Goal: Information Seeking & Learning: Learn about a topic

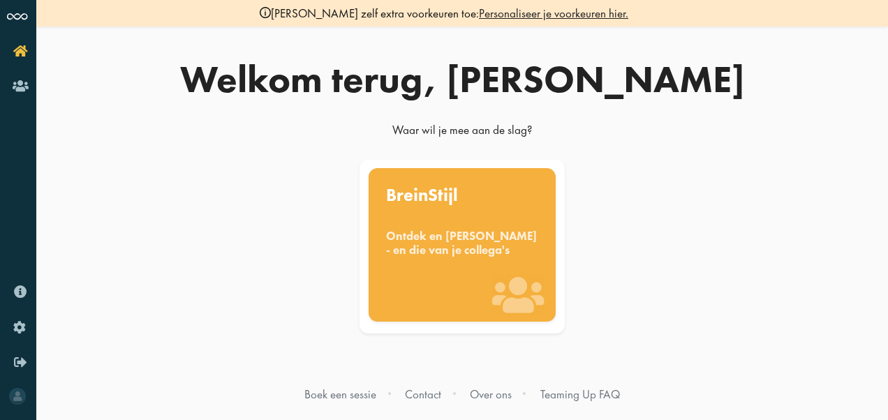
click at [457, 272] on div "BreinStijl Ontdek en [PERSON_NAME] - en die van je collega's" at bounding box center [463, 245] width 188 height 154
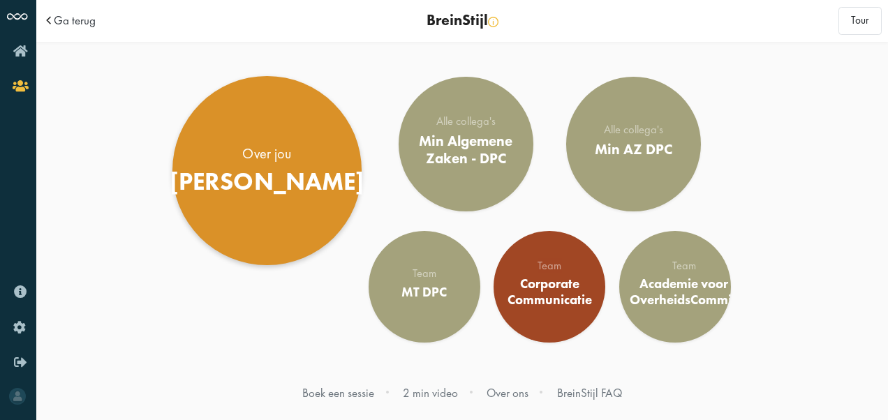
click at [296, 152] on div "Over jou" at bounding box center [267, 154] width 195 height 20
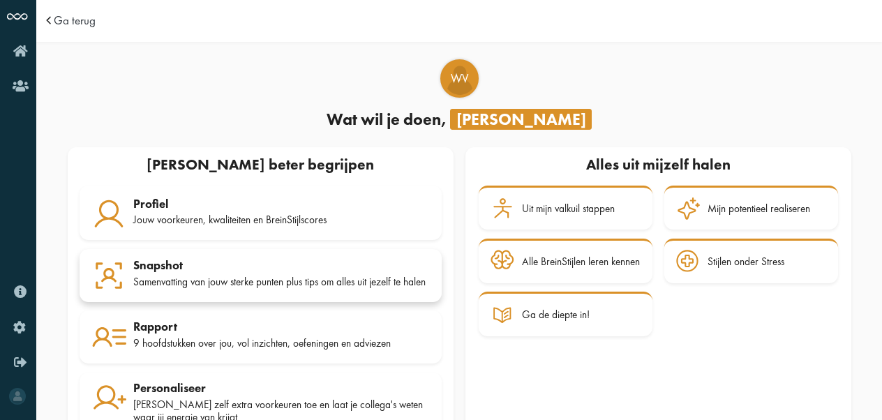
click at [200, 288] on div "Samenvatting van jouw sterke punten plus tips om alles uit jezelf te halen" at bounding box center [281, 282] width 297 height 13
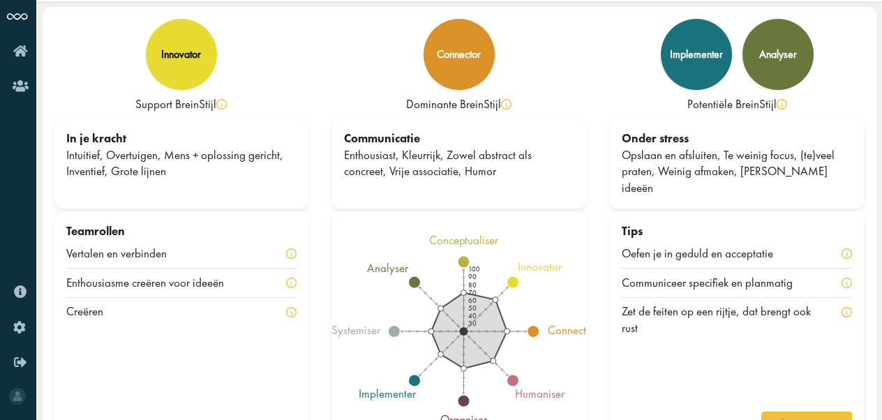
scroll to position [50, 0]
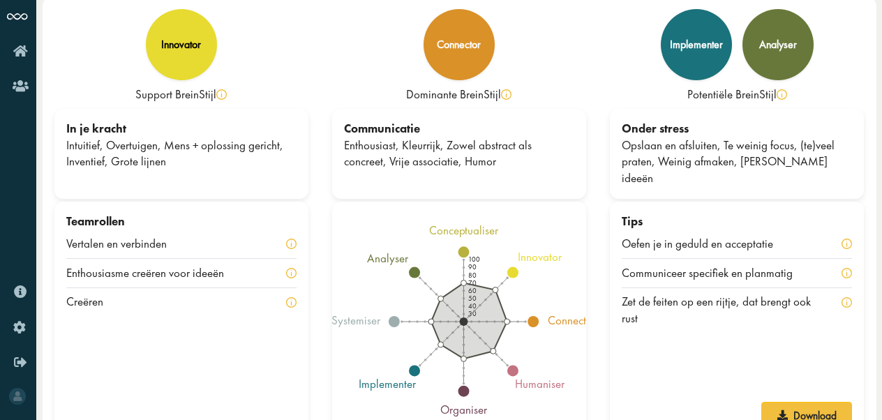
click at [292, 259] on div "Enthousiasme creëren voor ideeën" at bounding box center [181, 273] width 230 height 29
click at [188, 56] on div "innovator" at bounding box center [181, 44] width 77 height 77
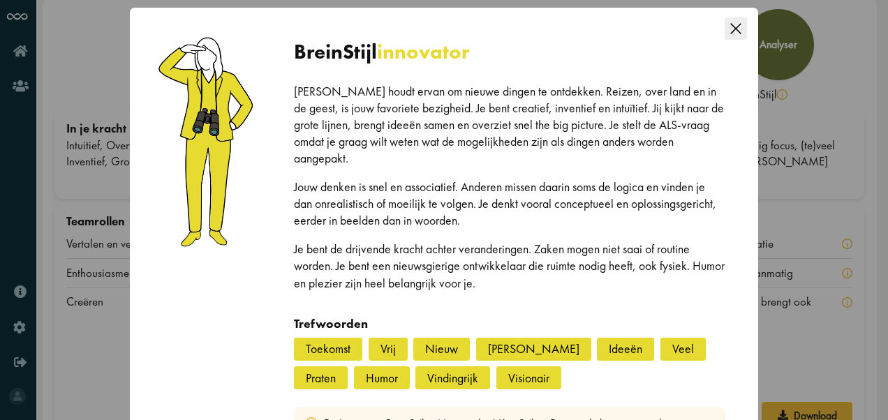
click at [727, 29] on icon "Close this dialog" at bounding box center [736, 28] width 22 height 22
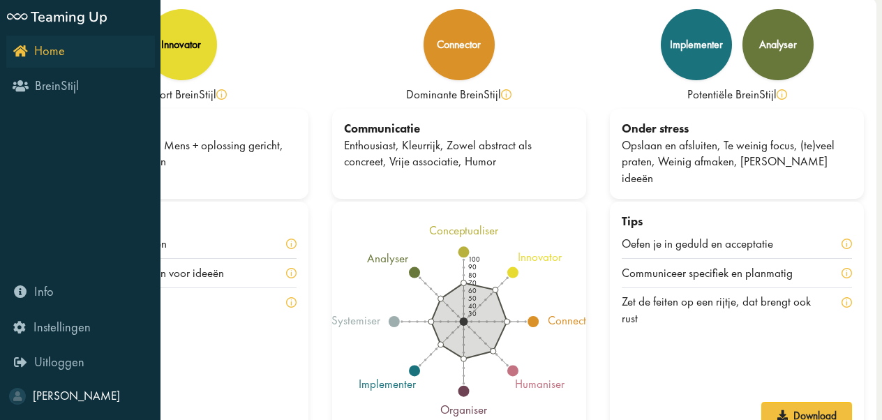
click at [24, 49] on icon "Home" at bounding box center [39, 50] width 52 height 13
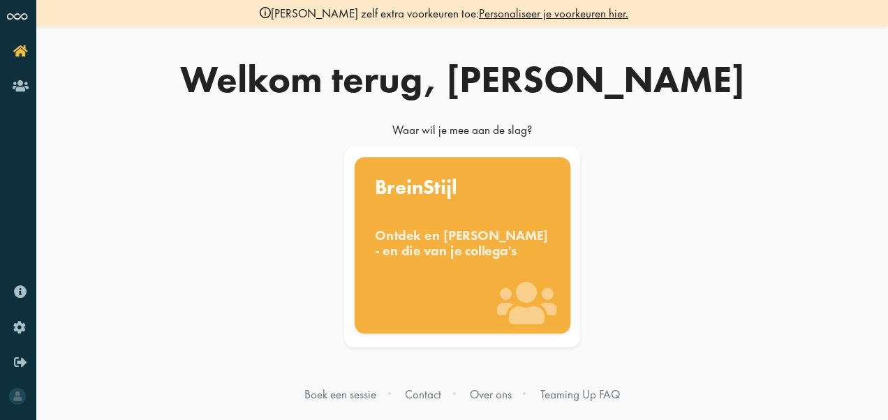
click at [522, 253] on div "Ontdek en [PERSON_NAME] - en die van je collega's" at bounding box center [462, 243] width 175 height 31
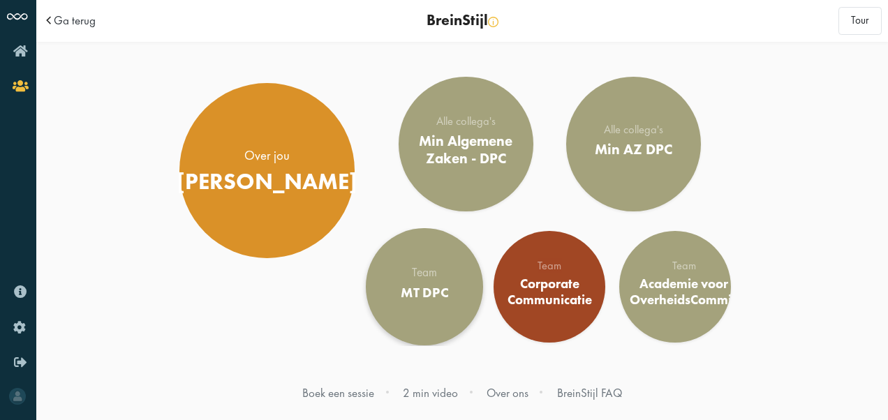
click at [430, 283] on div "Team MT DPC" at bounding box center [424, 287] width 47 height 40
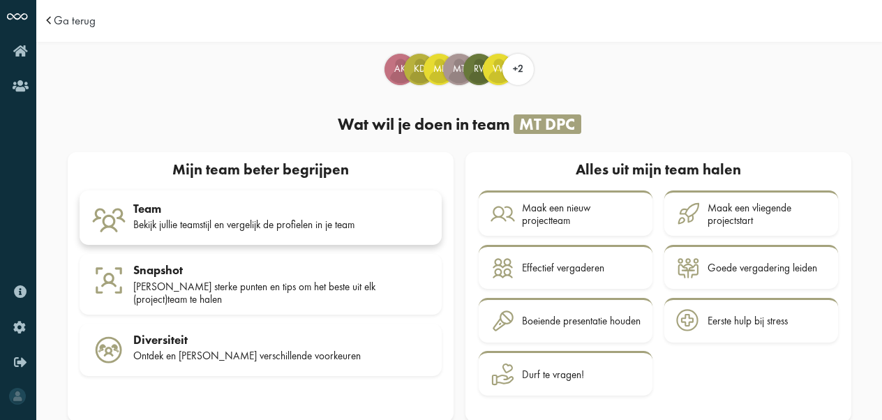
click at [239, 208] on div "Team" at bounding box center [281, 209] width 297 height 14
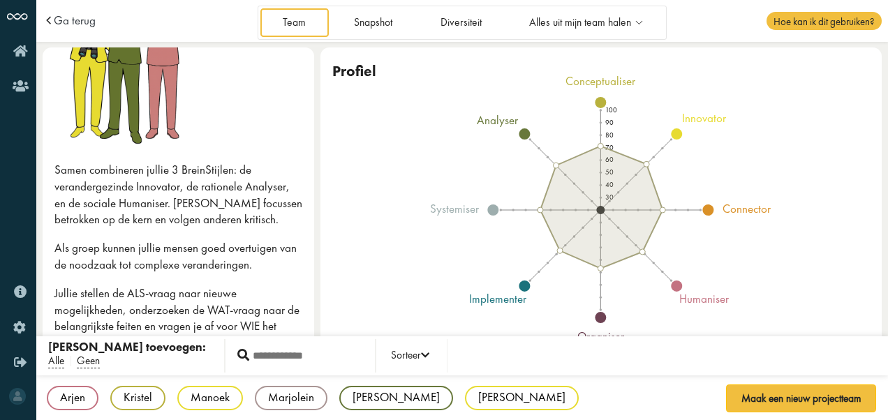
scroll to position [148, 0]
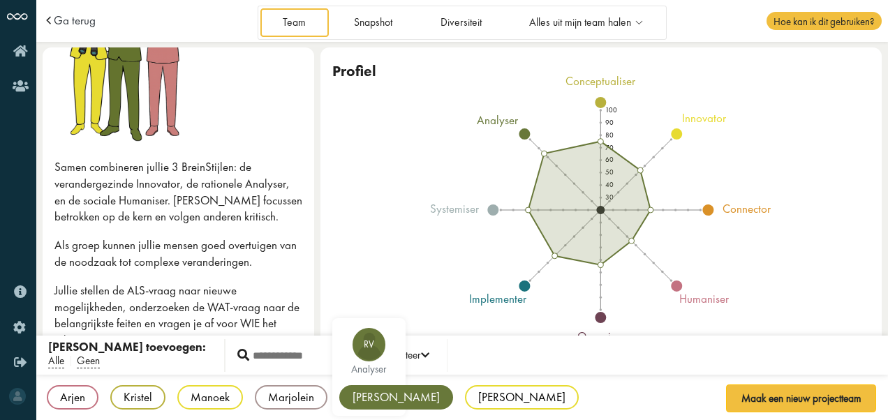
click at [387, 397] on div "Ronald" at bounding box center [396, 397] width 114 height 24
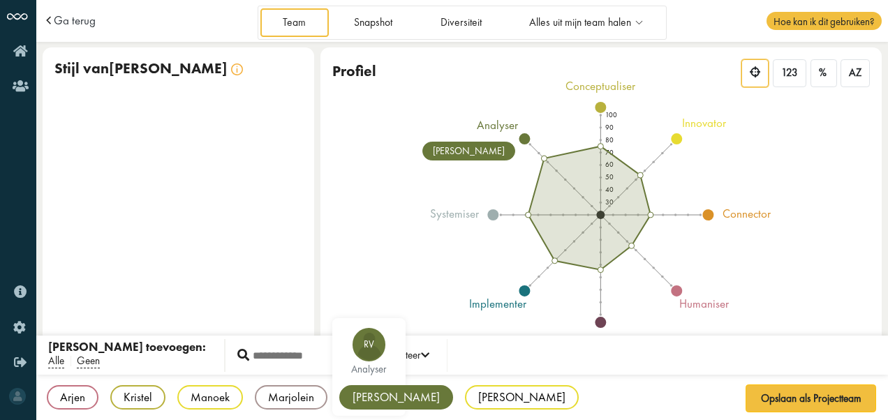
scroll to position [0, 0]
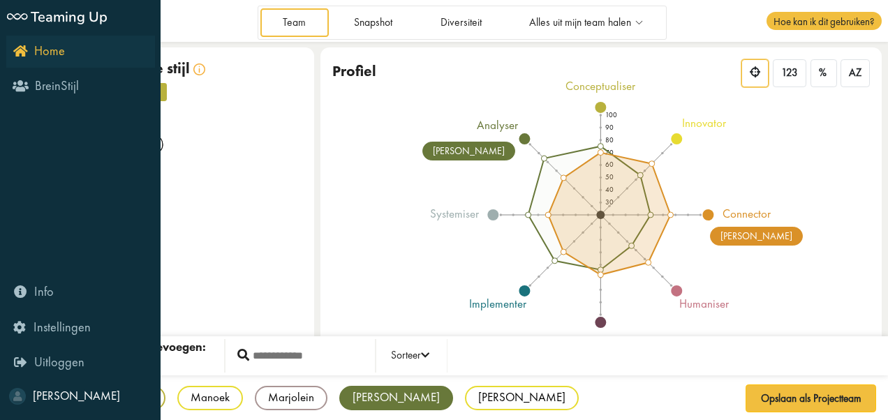
click at [17, 56] on icon "Home" at bounding box center [39, 50] width 52 height 13
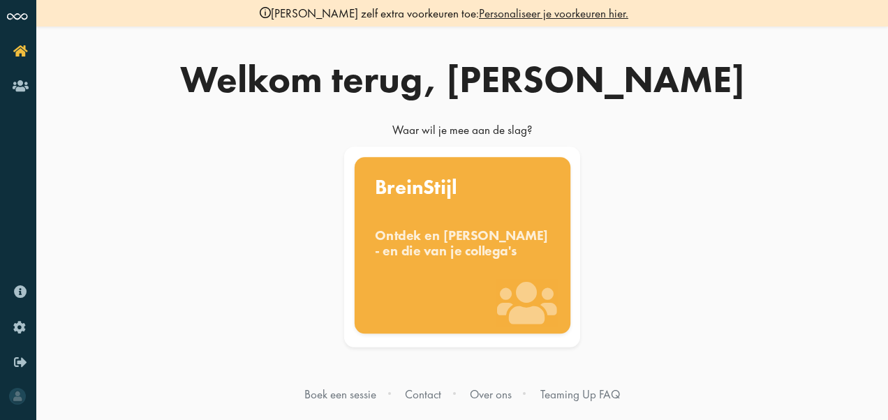
click at [482, 258] on div "Ontdek en [PERSON_NAME] - en die van je collega's" at bounding box center [462, 243] width 175 height 31
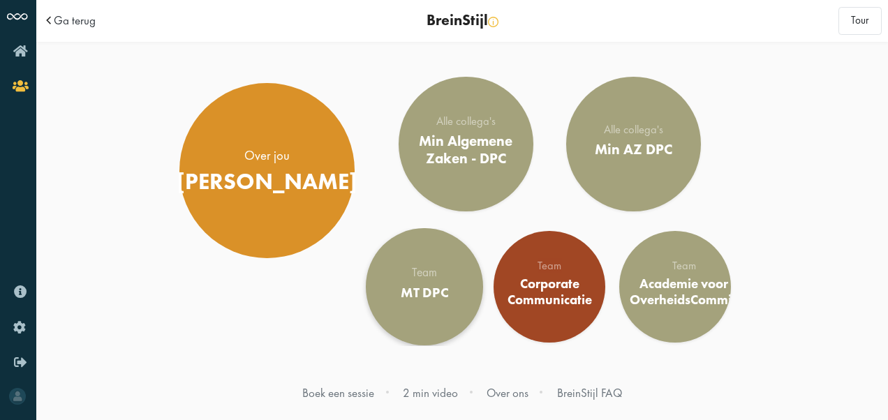
click at [415, 291] on div "MT DPC" at bounding box center [424, 293] width 47 height 17
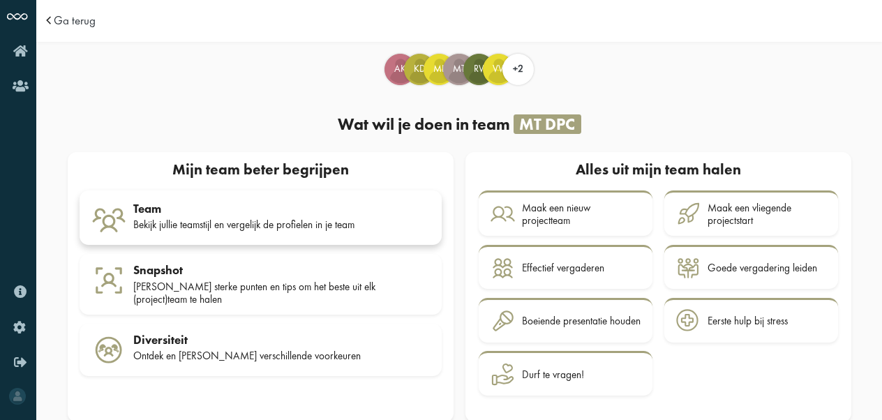
click at [248, 212] on div "Team" at bounding box center [281, 209] width 297 height 14
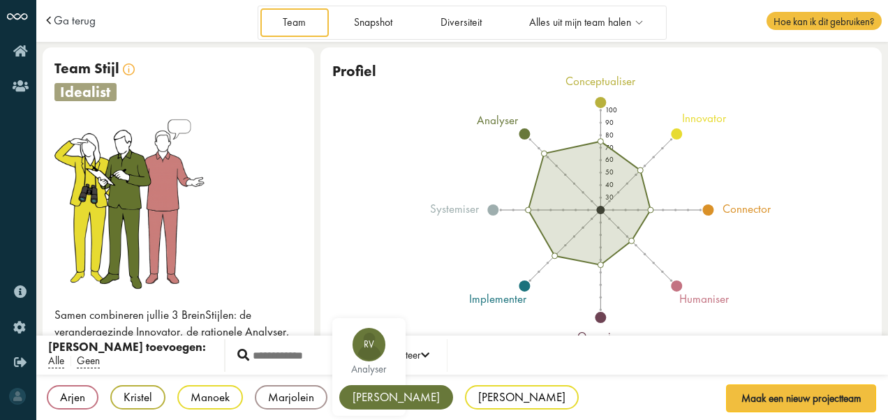
click at [380, 401] on div "[PERSON_NAME]" at bounding box center [396, 397] width 114 height 24
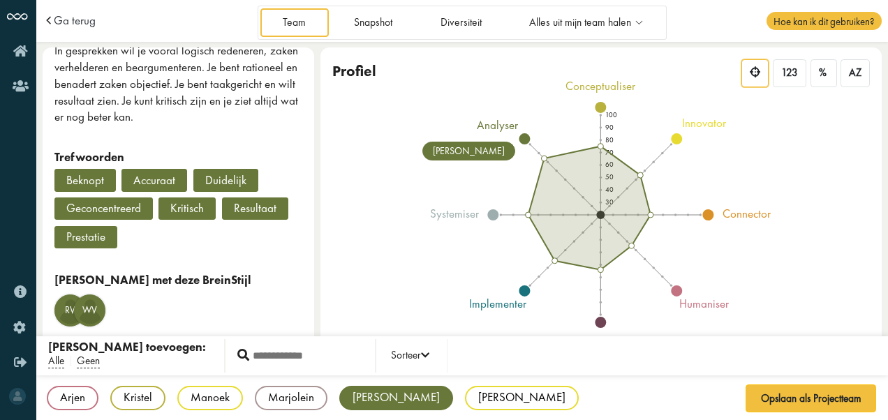
scroll to position [591, 0]
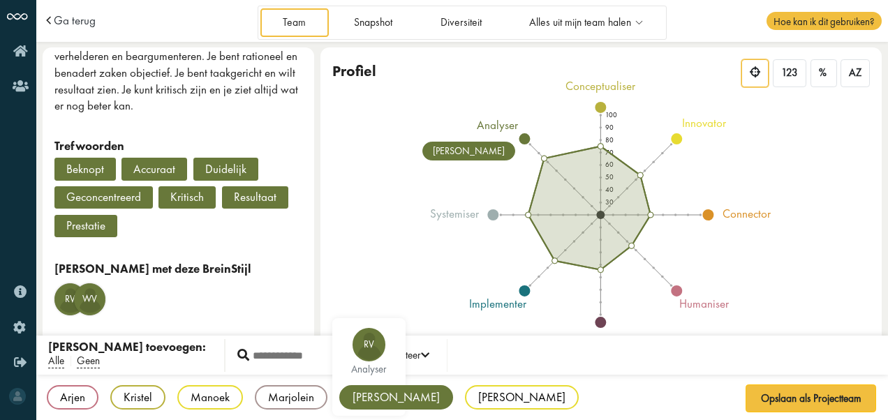
click at [366, 403] on div "[PERSON_NAME]" at bounding box center [396, 397] width 114 height 24
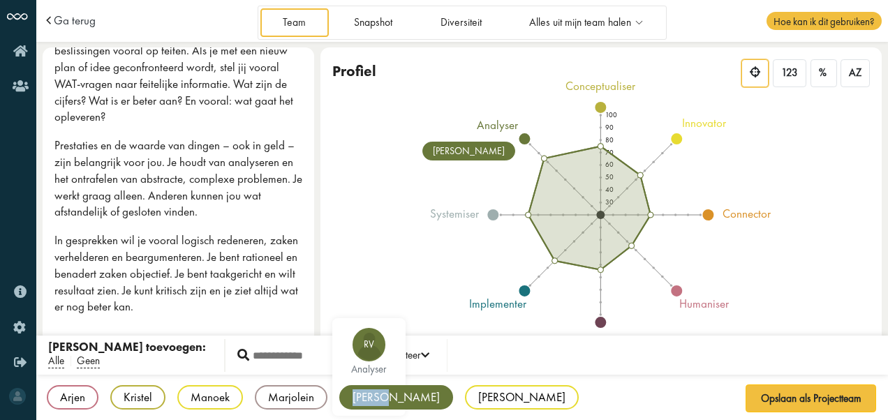
click at [366, 403] on div "Ronald" at bounding box center [396, 397] width 114 height 24
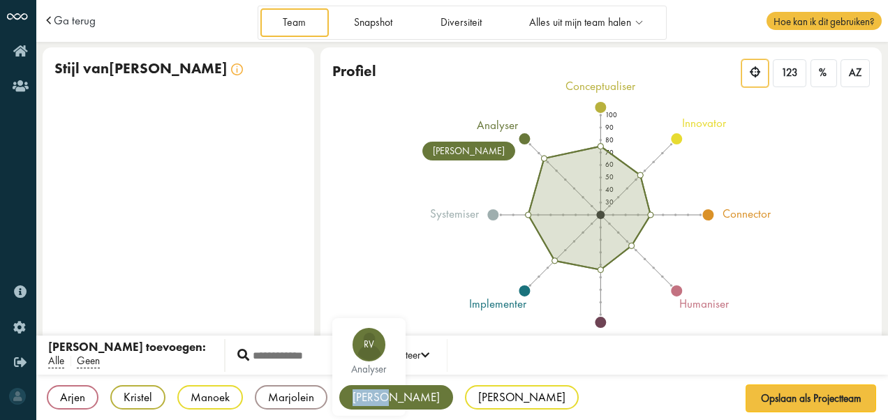
scroll to position [0, 0]
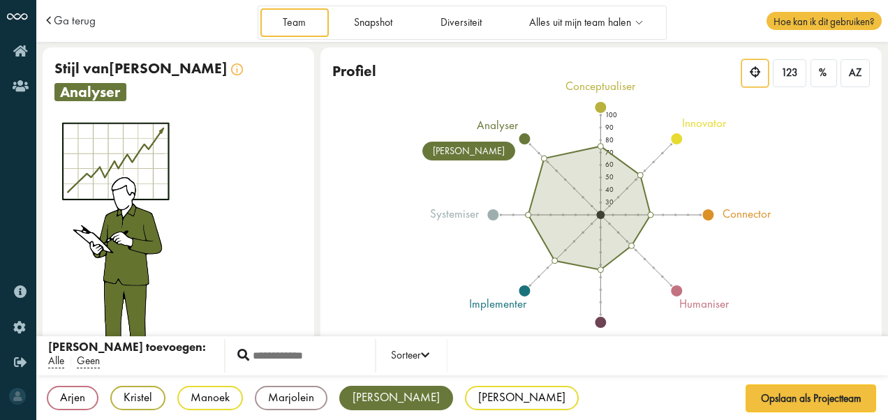
drag, startPoint x: 307, startPoint y: 132, endPoint x: 313, endPoint y: 158, distance: 26.6
click at [313, 158] on div "Team Stijl Stijl van Ronald Team Stijl Gecombineerde stijl analyser Jij werkt g…" at bounding box center [179, 207] width 272 height 320
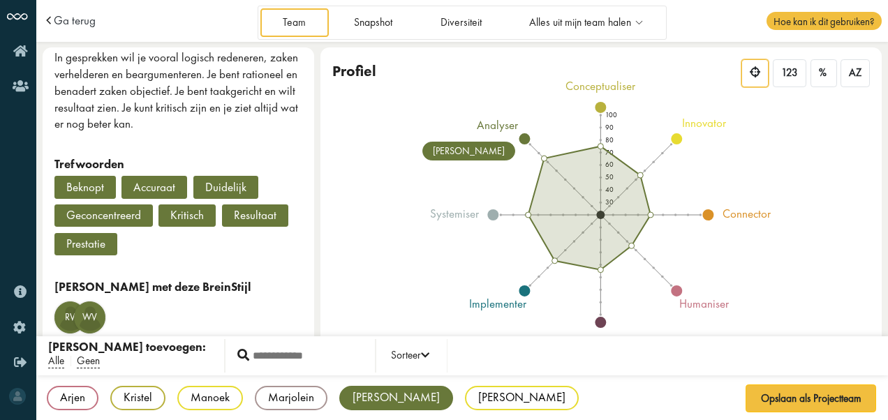
scroll to position [579, 0]
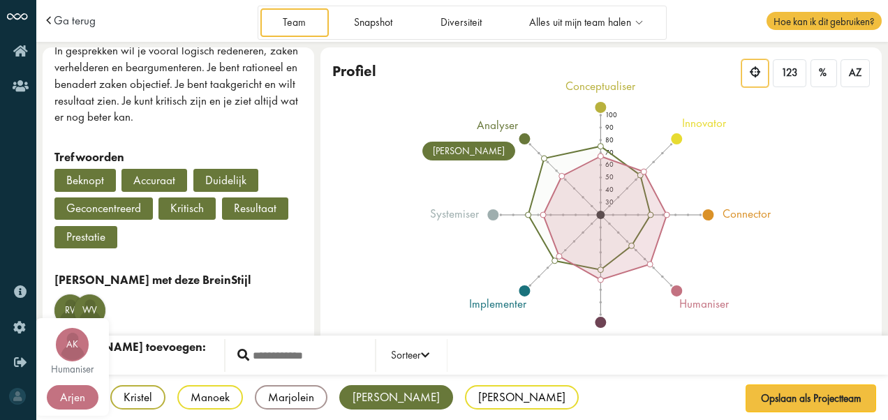
click at [66, 393] on div "Arjen" at bounding box center [73, 397] width 52 height 24
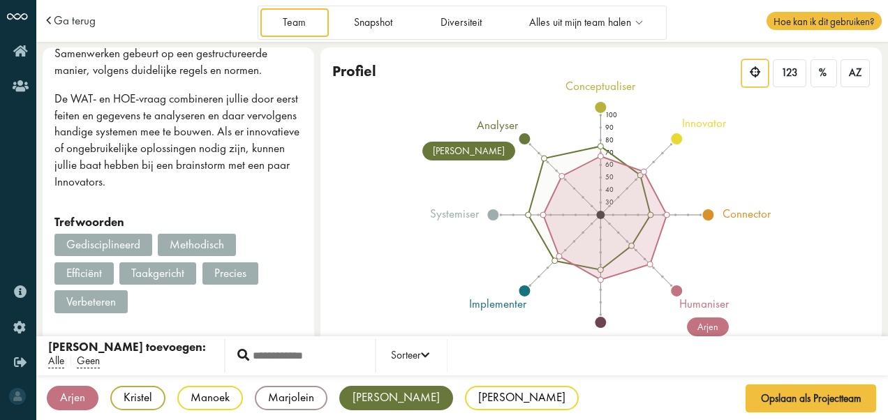
scroll to position [486, 0]
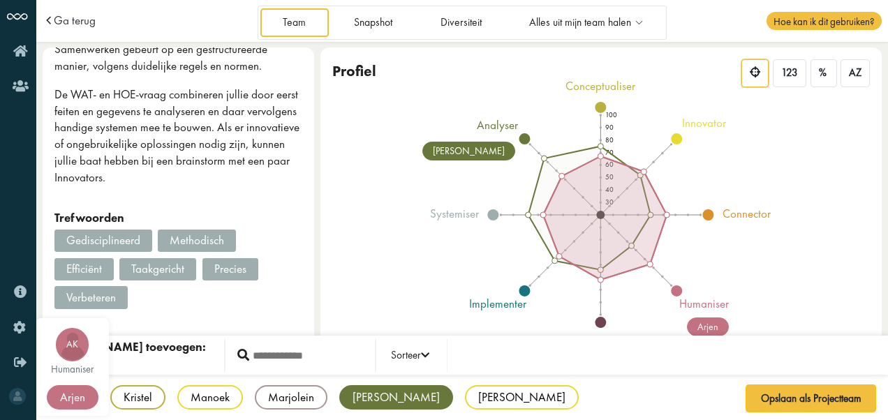
click at [81, 399] on div "Arjen" at bounding box center [73, 397] width 52 height 24
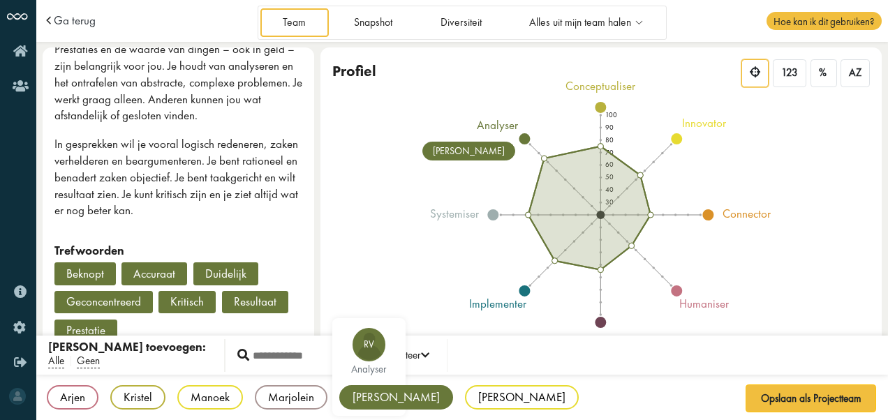
click at [364, 395] on div "Ronald" at bounding box center [396, 397] width 114 height 24
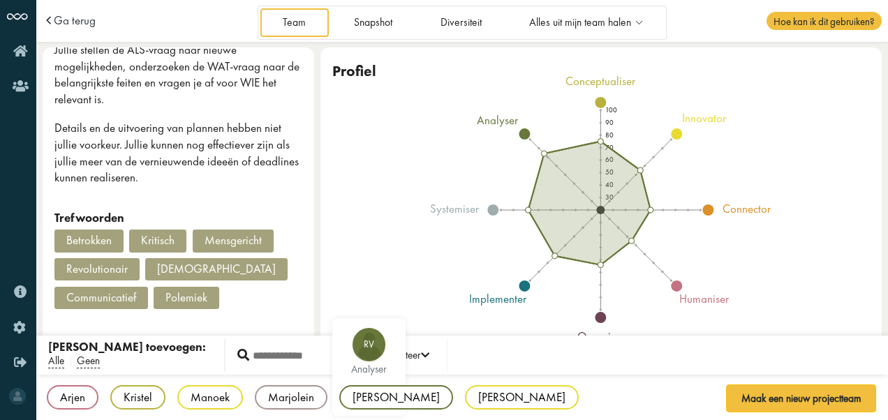
scroll to position [378, 0]
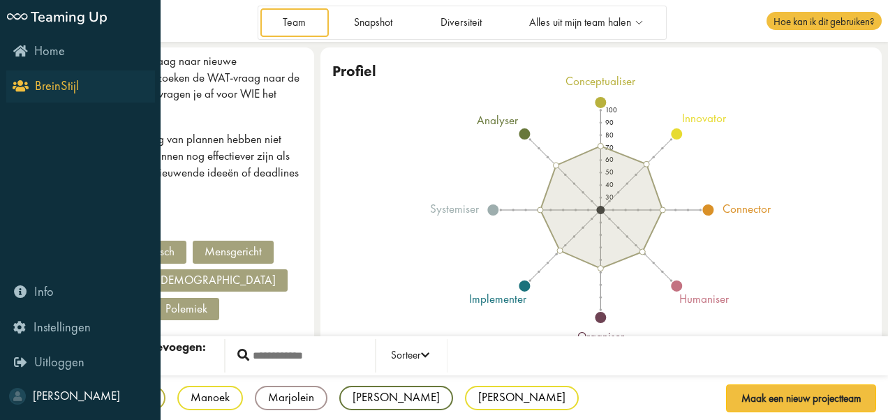
click at [57, 83] on span "BreinStijl" at bounding box center [57, 85] width 44 height 17
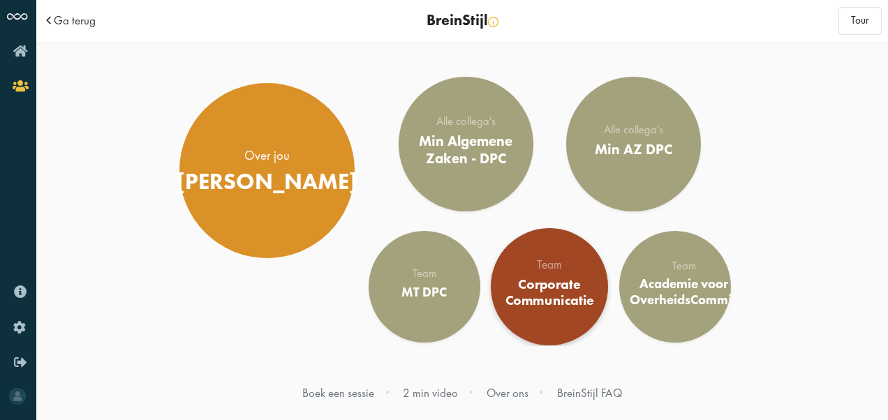
click at [581, 292] on div "Corporate Communicatie" at bounding box center [550, 292] width 96 height 33
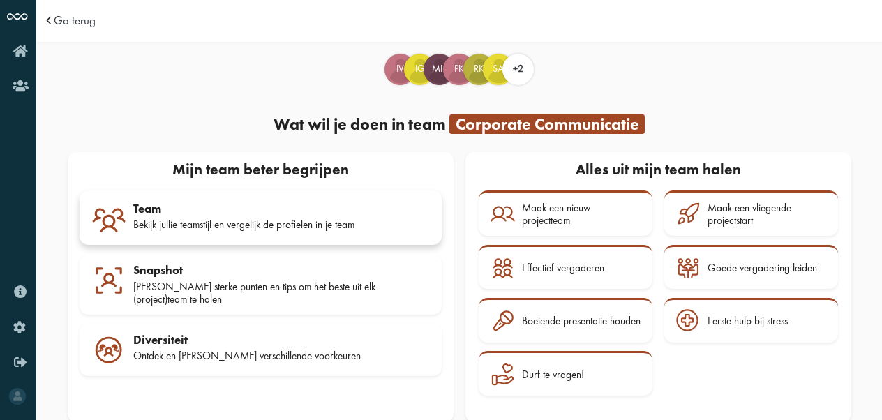
click at [272, 226] on div "Bekijk jullie teamstijl en vergelijk de profielen in je team" at bounding box center [281, 224] width 297 height 13
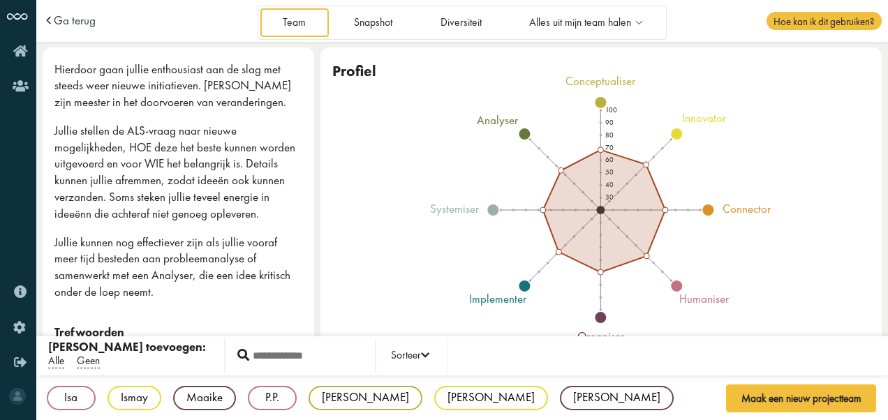
scroll to position [318, 0]
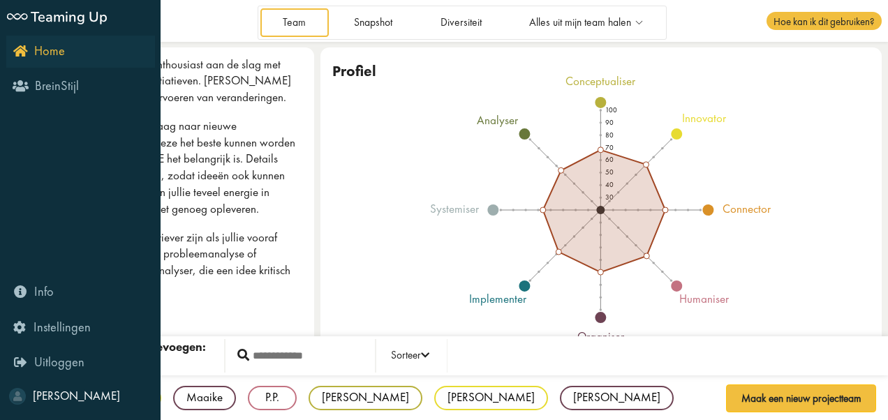
click at [21, 61] on link "Home" at bounding box center [80, 52] width 149 height 32
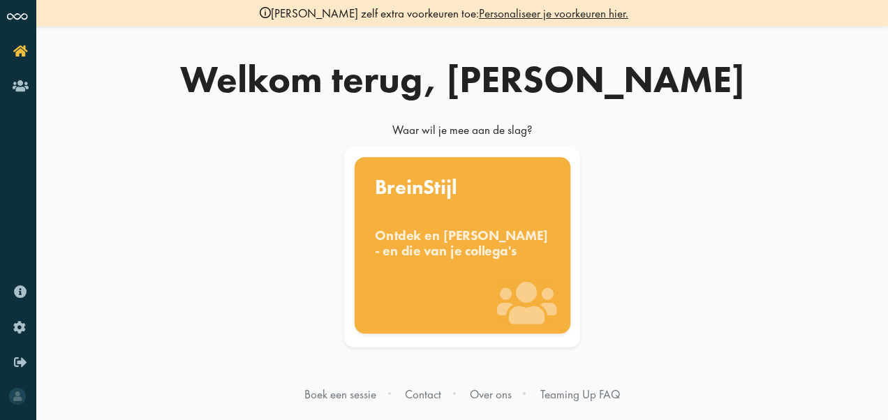
click at [397, 254] on div "Ontdek en benut jouw denkstijl - en die van je collega's" at bounding box center [462, 243] width 175 height 31
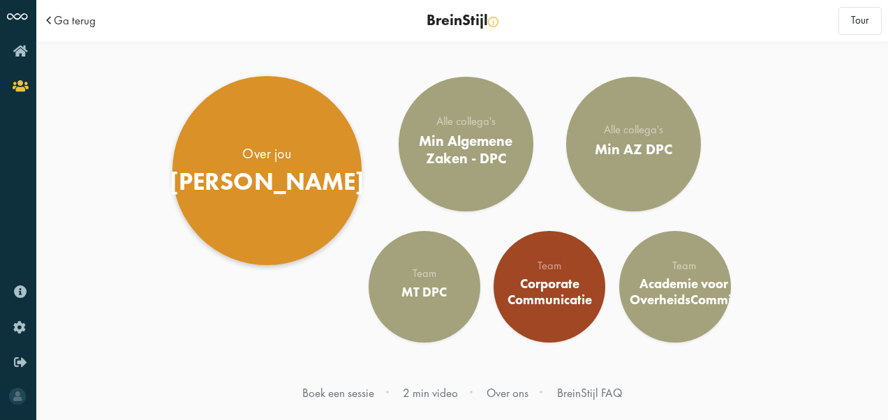
click at [275, 177] on div "Willemijn" at bounding box center [267, 182] width 195 height 29
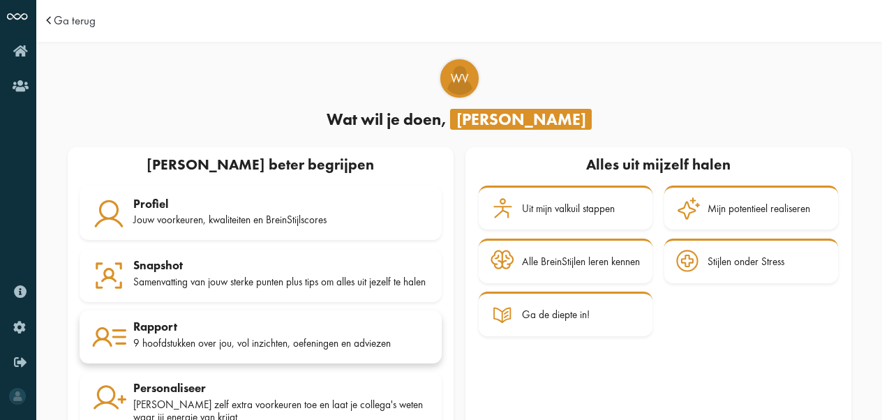
click at [352, 346] on div "9 hoofdstukken over jou, vol inzichten, oefeningen en adviezen" at bounding box center [281, 343] width 297 height 13
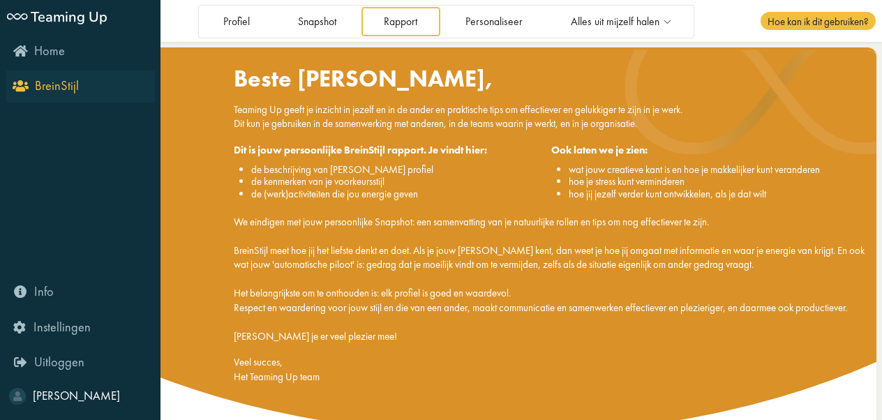
click at [25, 89] on icon "BreinStijl" at bounding box center [47, 85] width 64 height 13
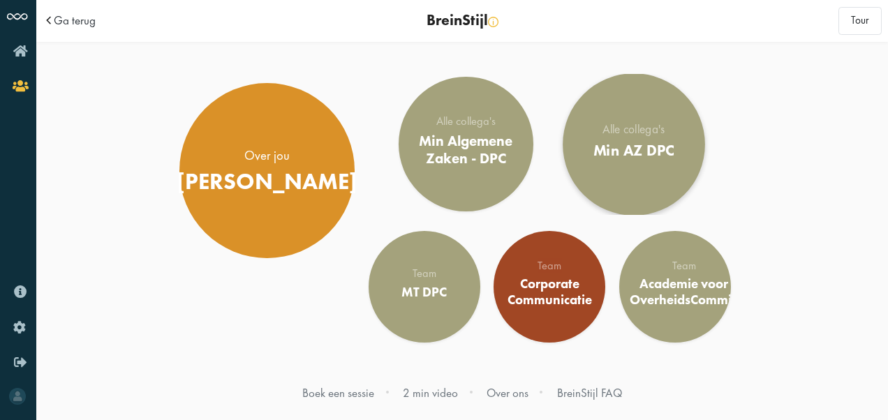
click at [637, 149] on div "Min AZ DPC" at bounding box center [634, 150] width 82 height 18
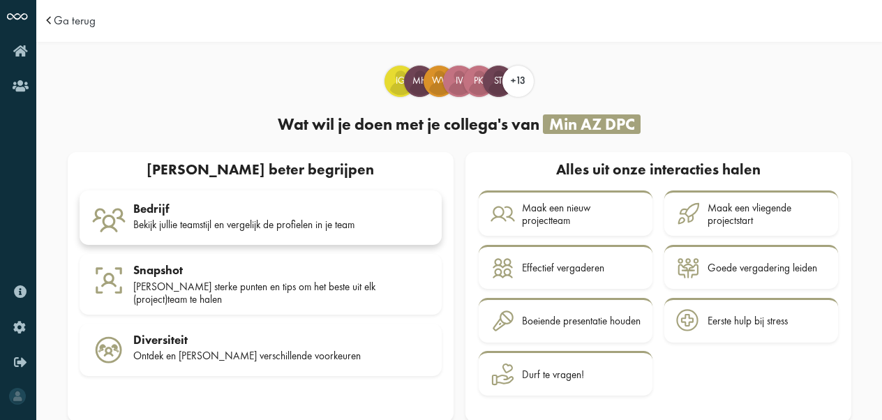
click at [195, 214] on div "Bedrijf" at bounding box center [281, 209] width 297 height 14
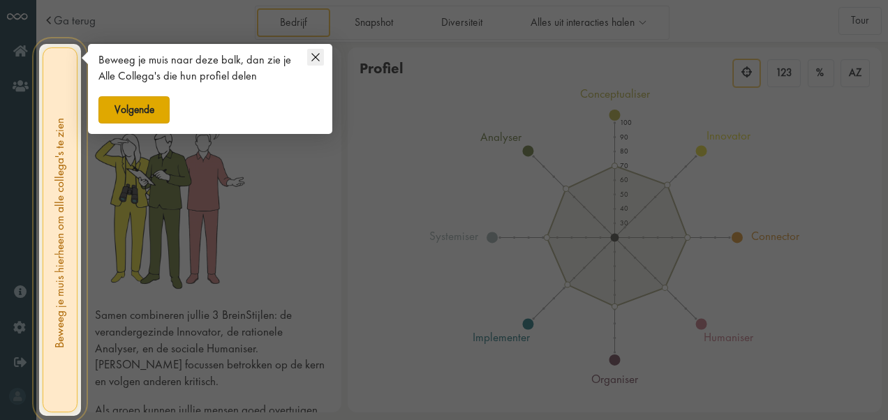
click at [151, 105] on button "Volgende" at bounding box center [133, 110] width 71 height 28
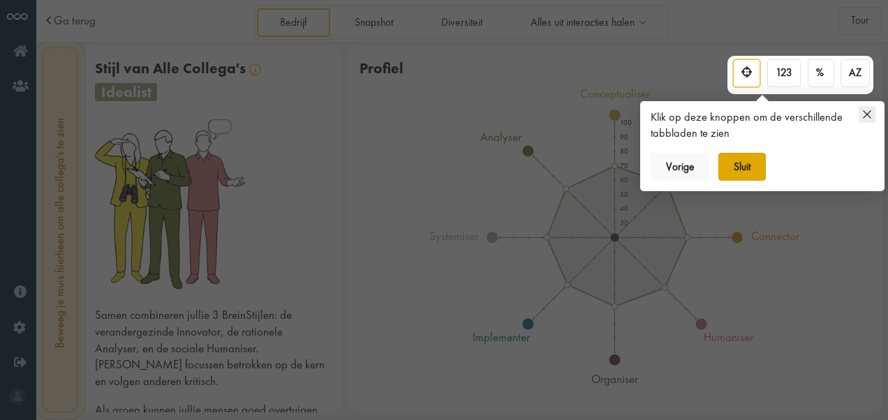
click at [734, 161] on button "Sluit" at bounding box center [742, 167] width 48 height 28
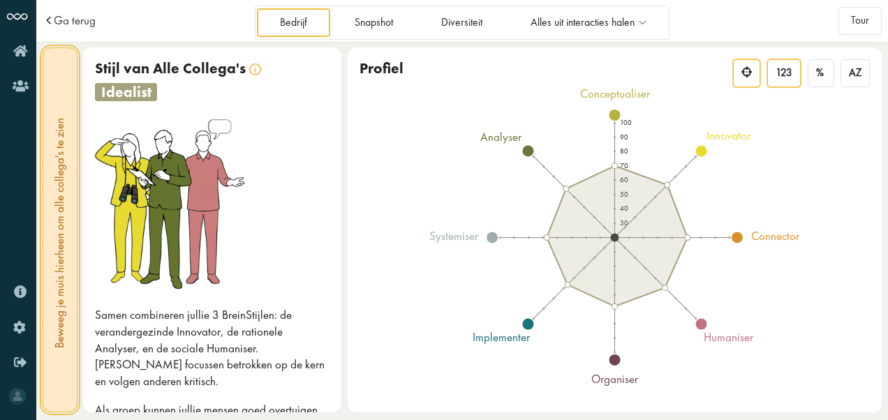
click at [789, 70] on span "123" at bounding box center [783, 72] width 17 height 13
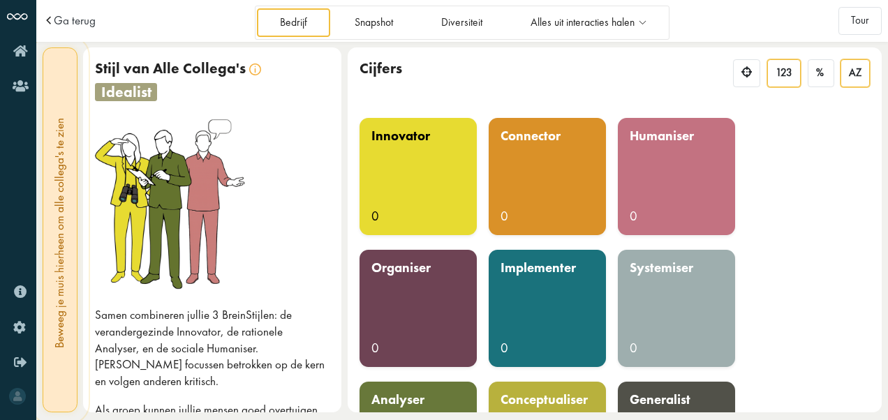
click at [859, 69] on span "AZ" at bounding box center [855, 72] width 13 height 13
click at [775, 75] on div "123" at bounding box center [784, 73] width 34 height 28
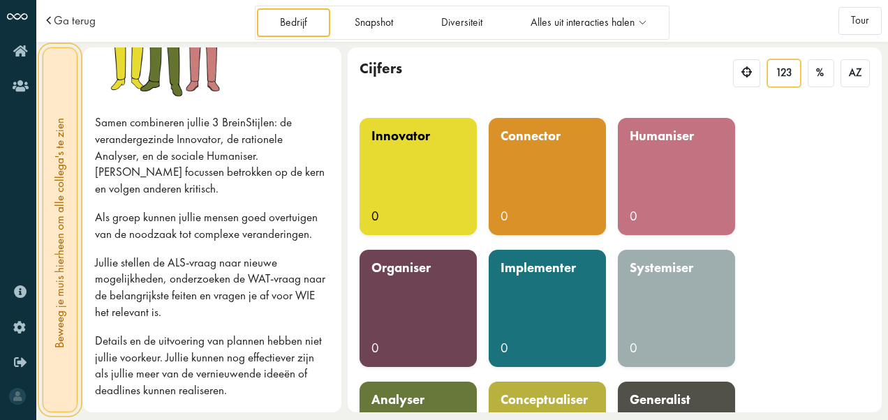
scroll to position [191, 0]
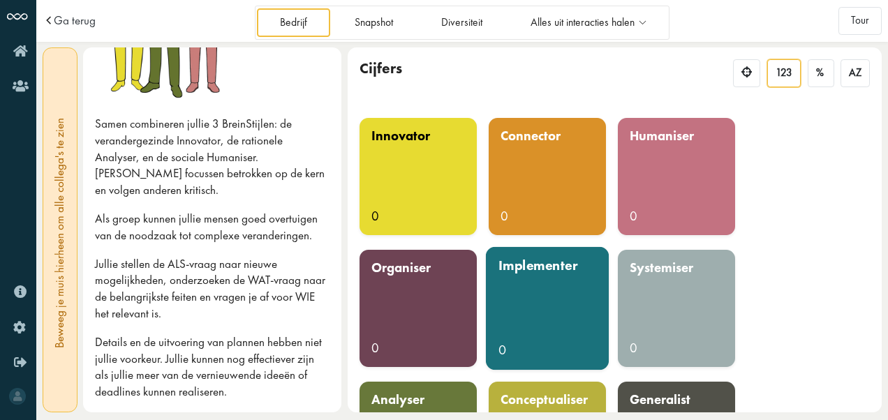
click at [571, 296] on div "implementer 0" at bounding box center [546, 308] width 123 height 123
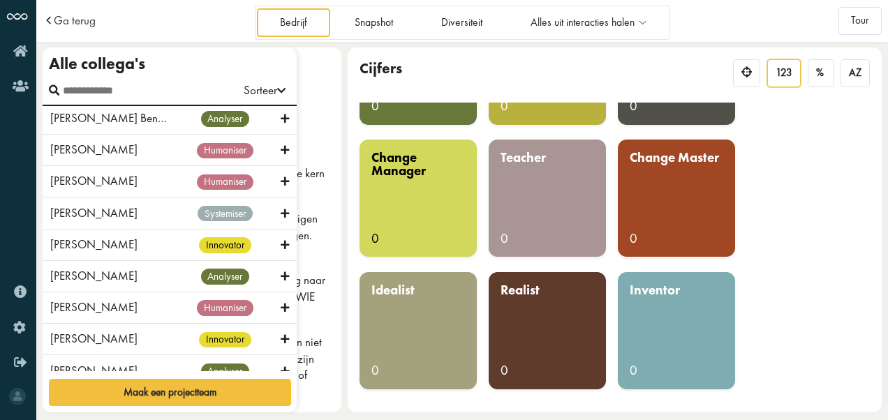
scroll to position [0, 0]
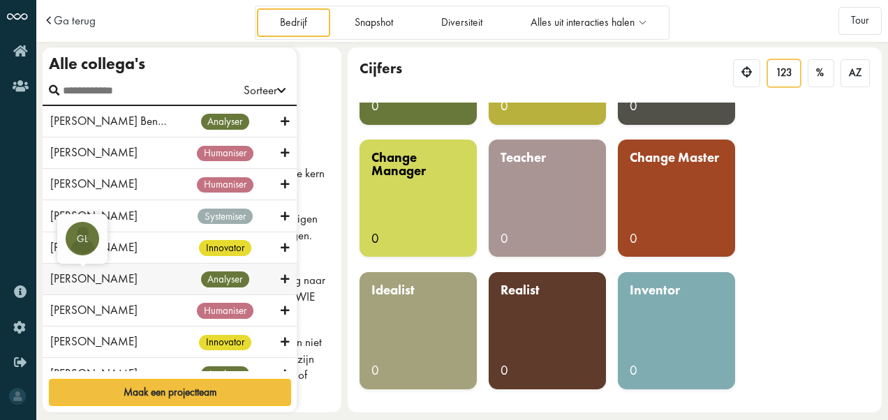
click at [94, 274] on span "Gemma Lago" at bounding box center [93, 278] width 87 height 15
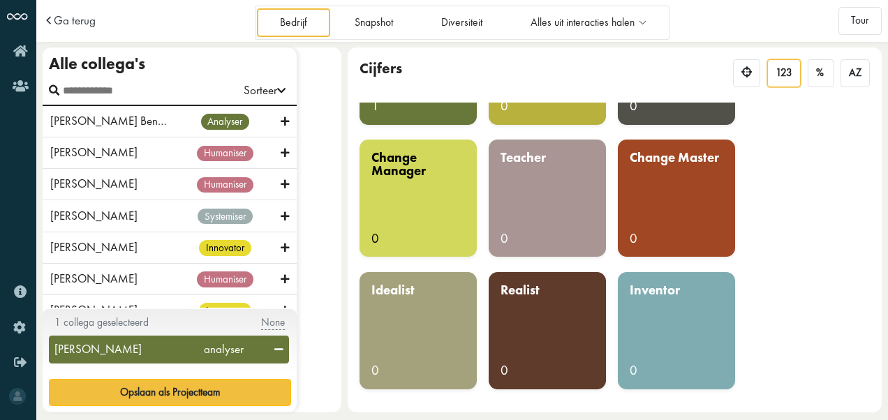
click at [121, 347] on div "Gemma Lago" at bounding box center [113, 349] width 119 height 17
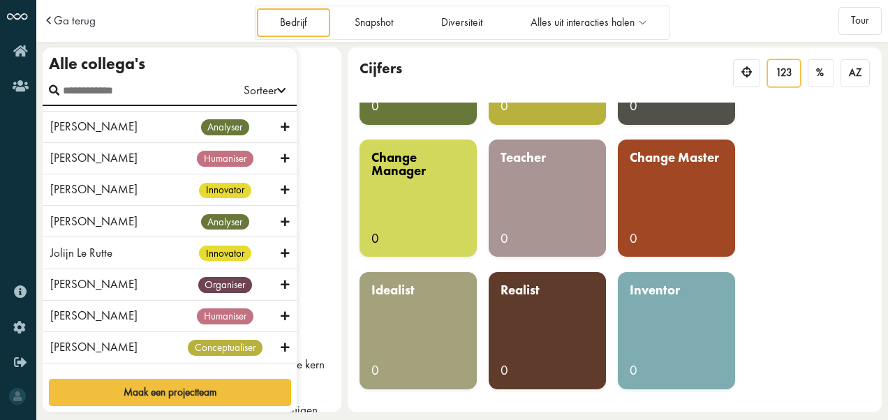
scroll to position [239, 0]
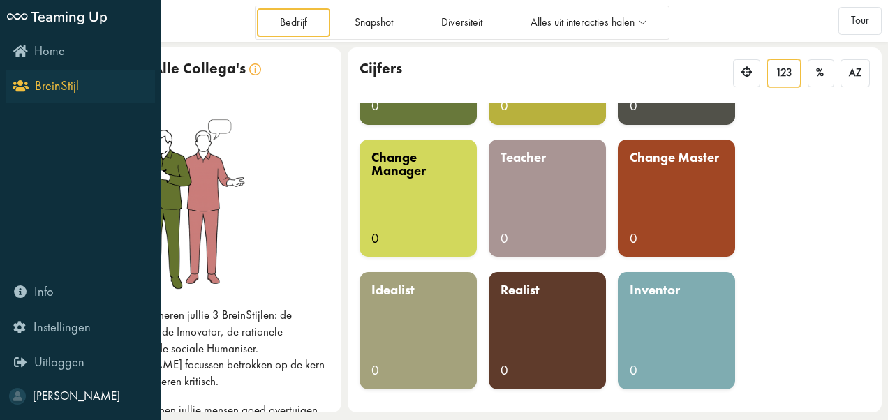
click at [15, 87] on icon "BreinStijl" at bounding box center [47, 85] width 64 height 13
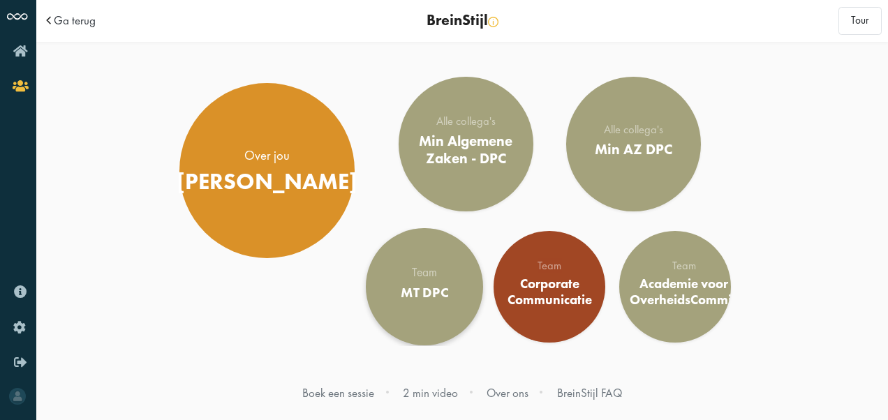
click at [426, 291] on div "MT DPC" at bounding box center [424, 293] width 47 height 17
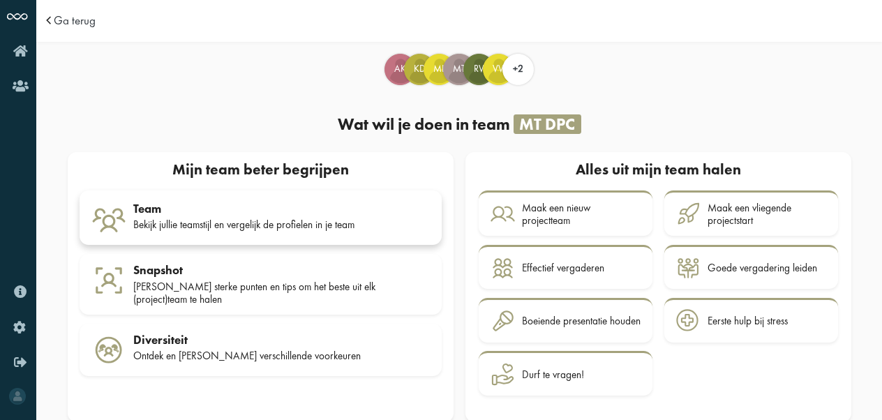
click at [297, 204] on div "Team" at bounding box center [281, 209] width 297 height 14
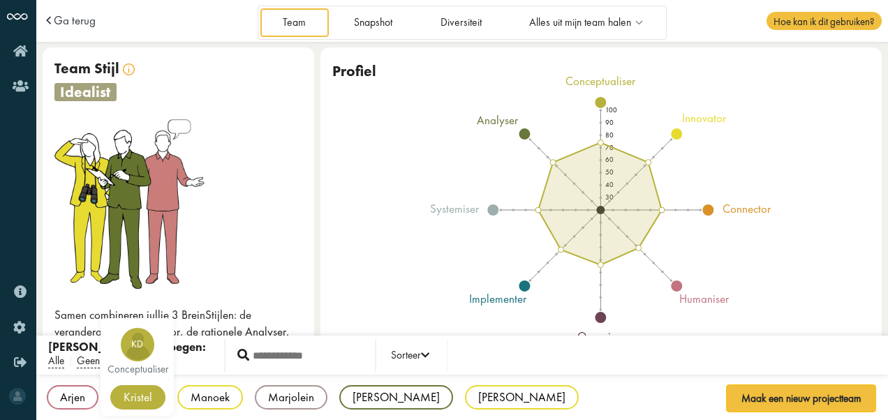
click at [133, 394] on div "Kristel" at bounding box center [137, 397] width 55 height 24
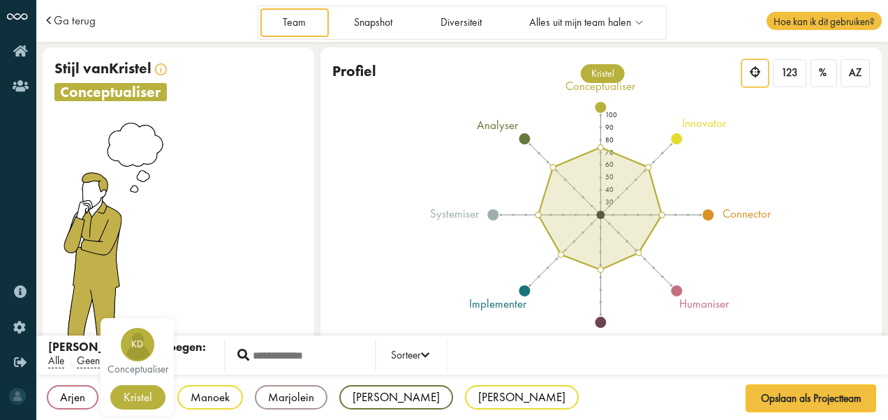
click at [139, 350] on div "KD" at bounding box center [138, 345] width 34 height 34
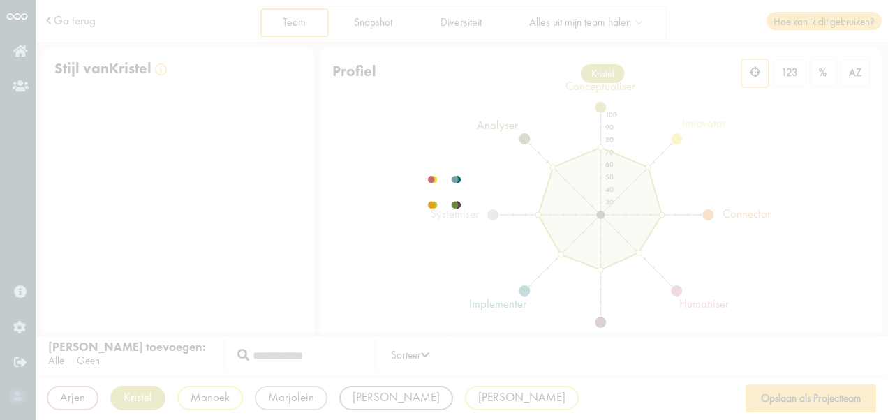
click at [401, 237] on div at bounding box center [444, 210] width 87 height 52
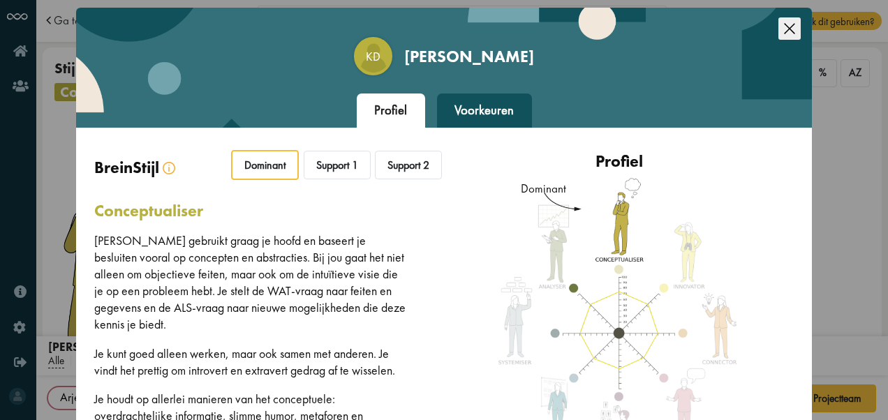
click at [341, 165] on div "Support 1" at bounding box center [337, 165] width 67 height 29
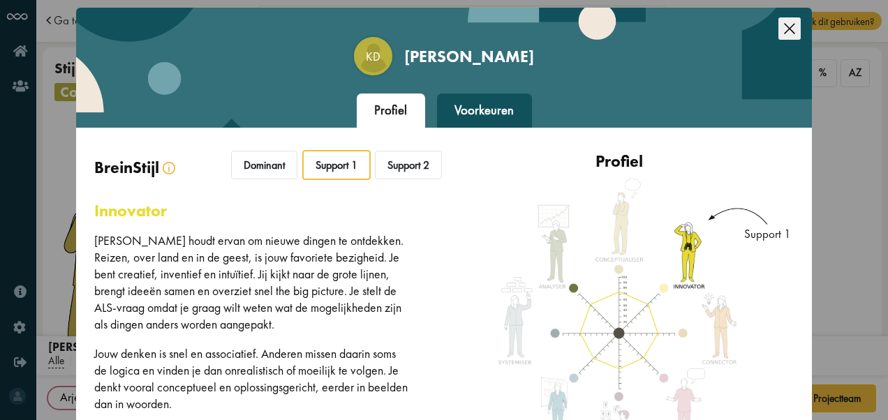
click at [397, 157] on div "Support 2" at bounding box center [408, 165] width 67 height 29
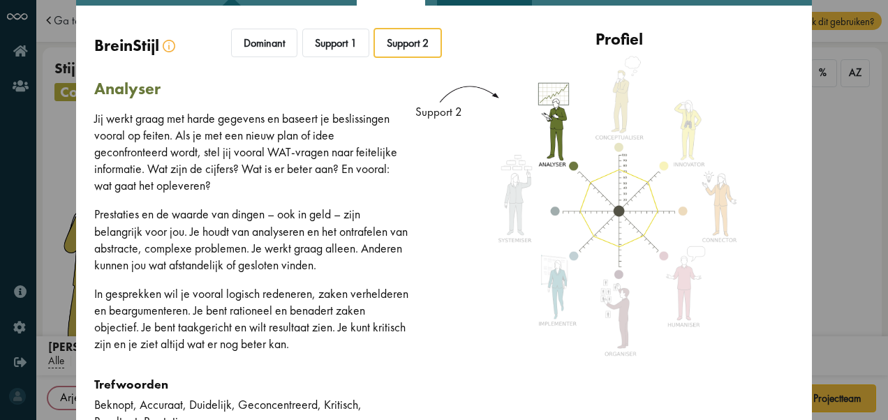
scroll to position [110, 0]
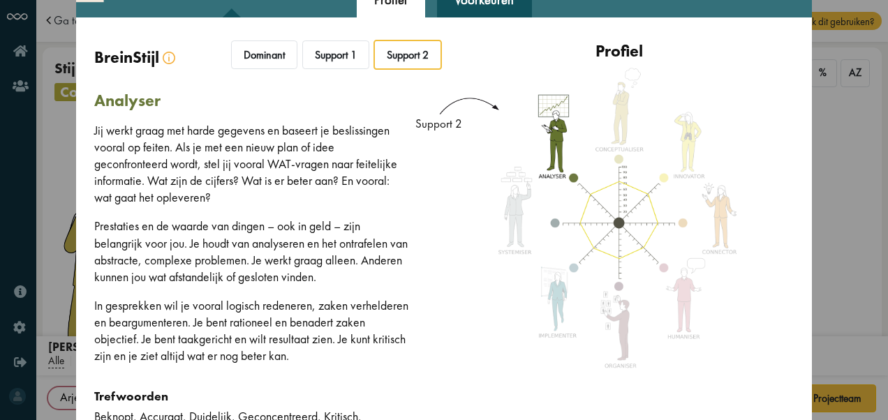
click at [338, 54] on div "Support 1" at bounding box center [335, 54] width 67 height 29
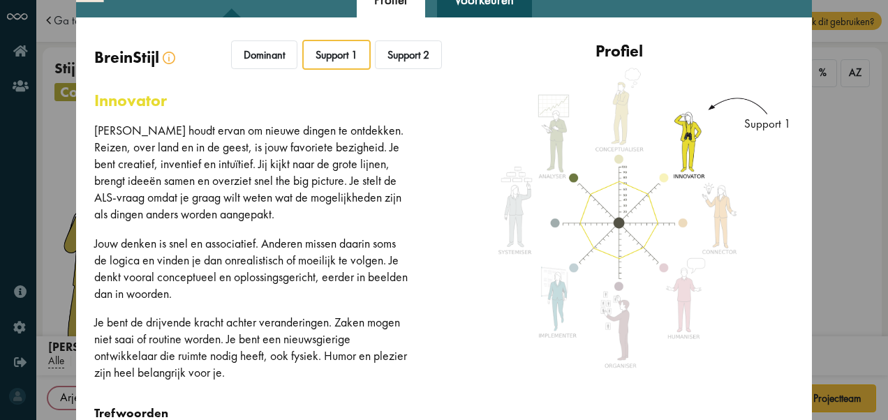
click at [463, 11] on div "Voorkeuren" at bounding box center [484, 0] width 95 height 35
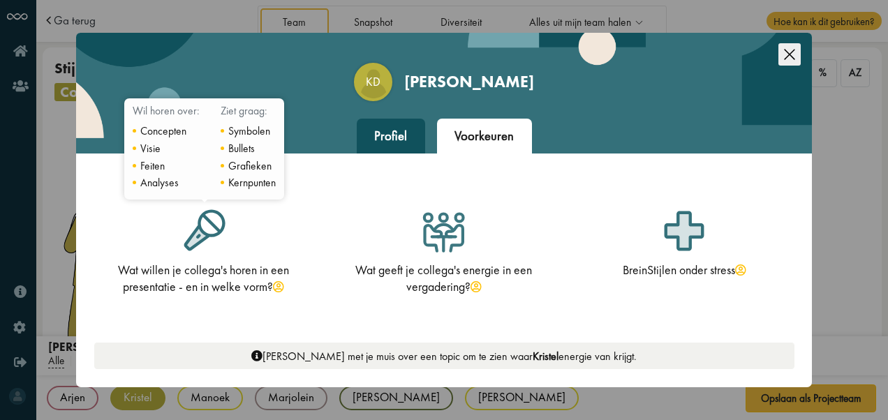
click at [213, 242] on div at bounding box center [203, 231] width 49 height 49
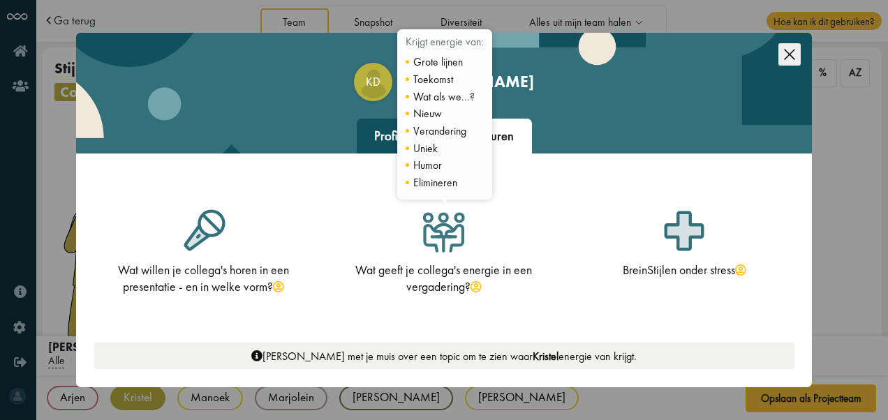
click at [463, 235] on div at bounding box center [444, 231] width 49 height 49
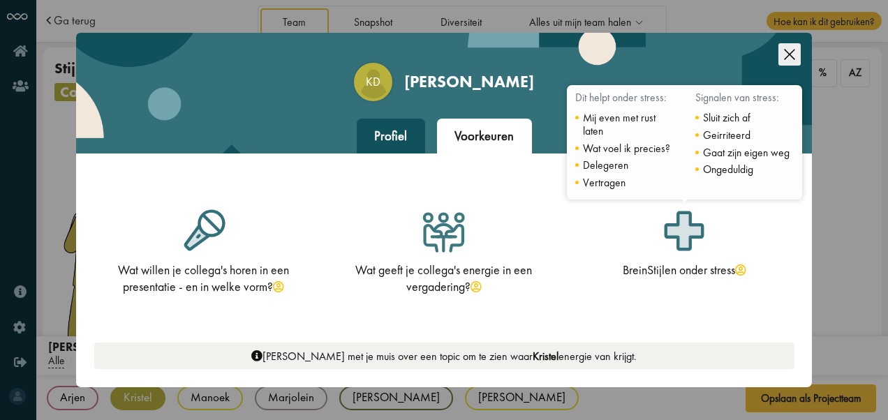
click at [700, 234] on div at bounding box center [684, 231] width 49 height 49
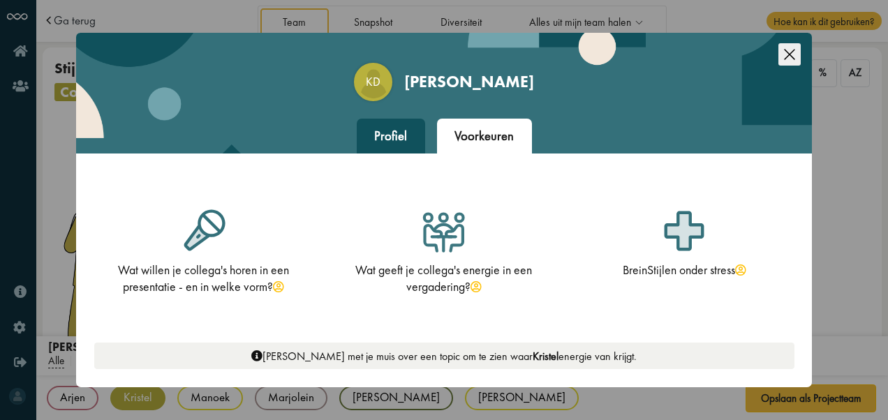
click at [389, 131] on div "Profiel" at bounding box center [391, 136] width 68 height 35
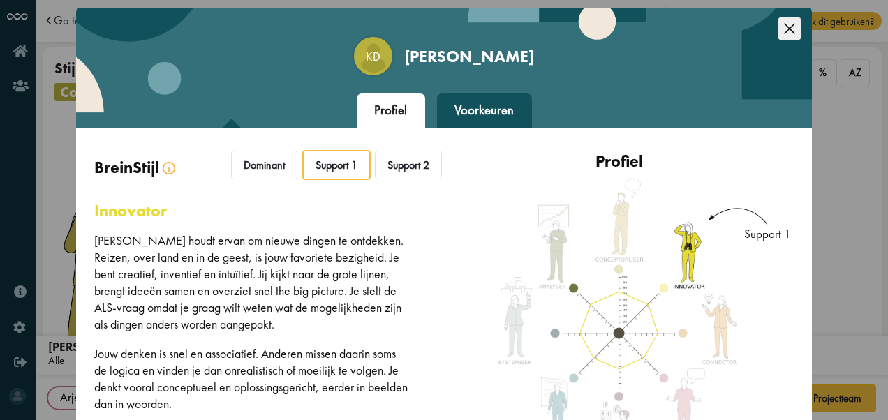
click at [406, 175] on div "Support 2" at bounding box center [408, 165] width 67 height 29
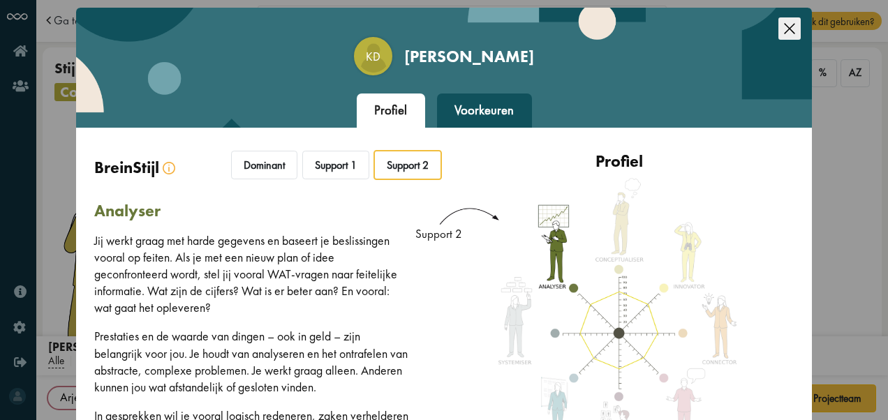
click at [272, 167] on div "Dominant" at bounding box center [264, 165] width 66 height 29
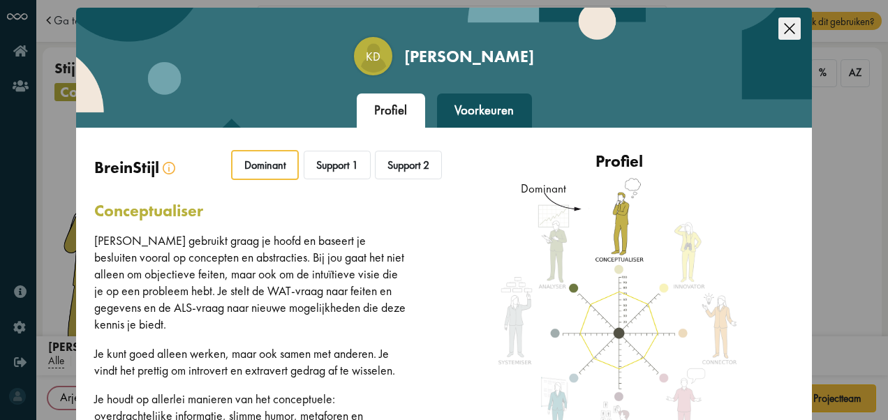
click at [338, 163] on div "Support 1" at bounding box center [337, 165] width 67 height 29
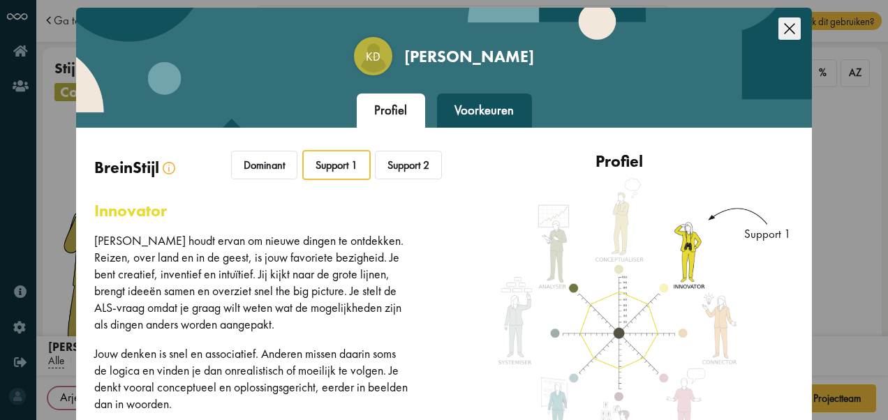
click at [399, 162] on div "Support 2" at bounding box center [408, 165] width 67 height 29
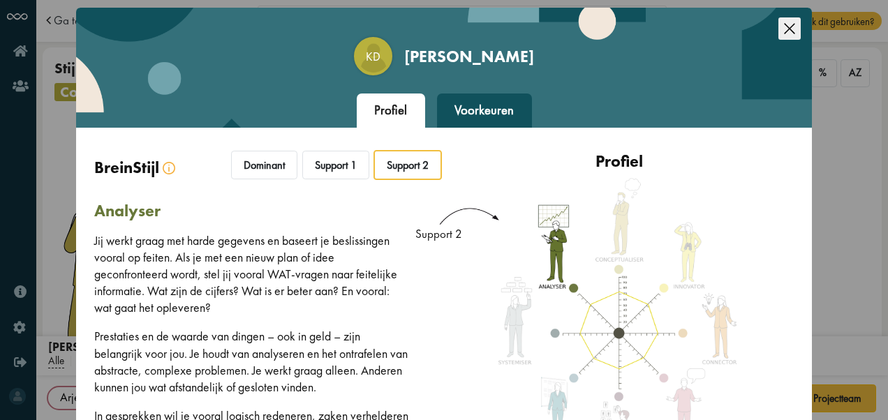
click at [471, 107] on div "Voorkeuren" at bounding box center [484, 111] width 95 height 35
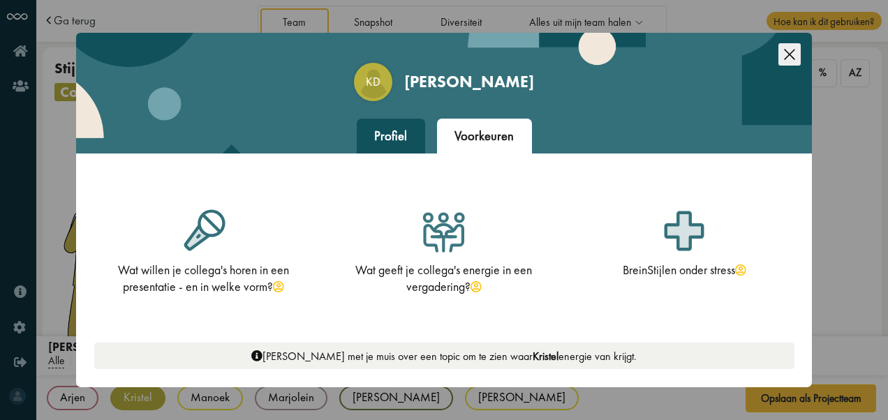
click at [797, 56] on icon "Close this dialog" at bounding box center [789, 54] width 22 height 22
